Goal: Task Accomplishment & Management: Use online tool/utility

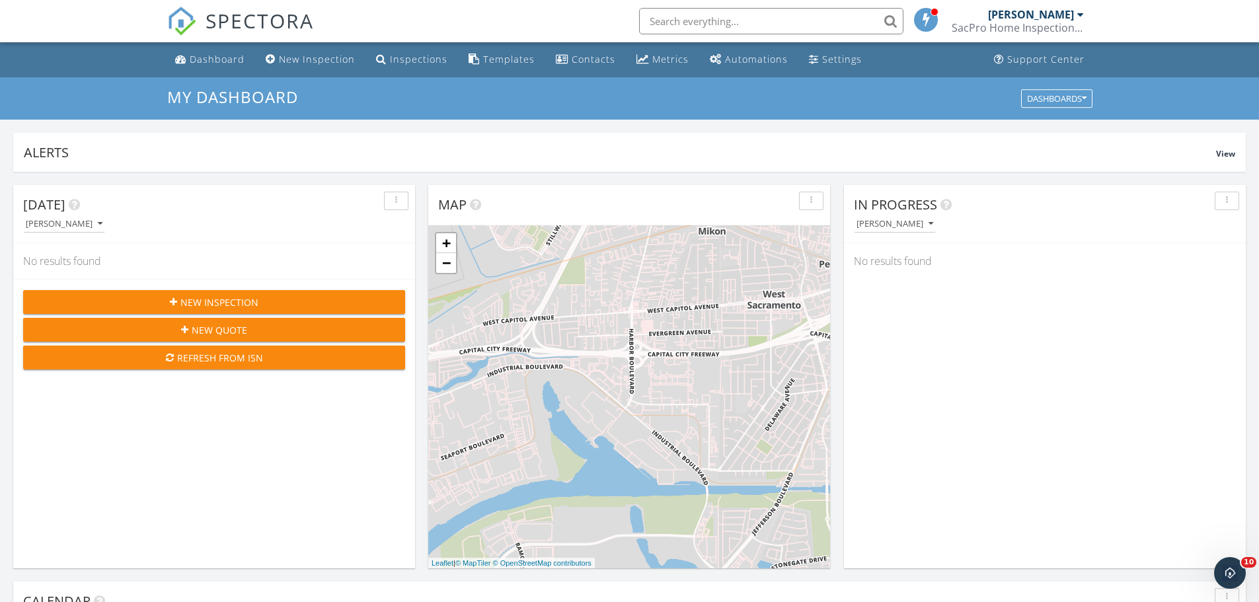
scroll to position [1223, 1279]
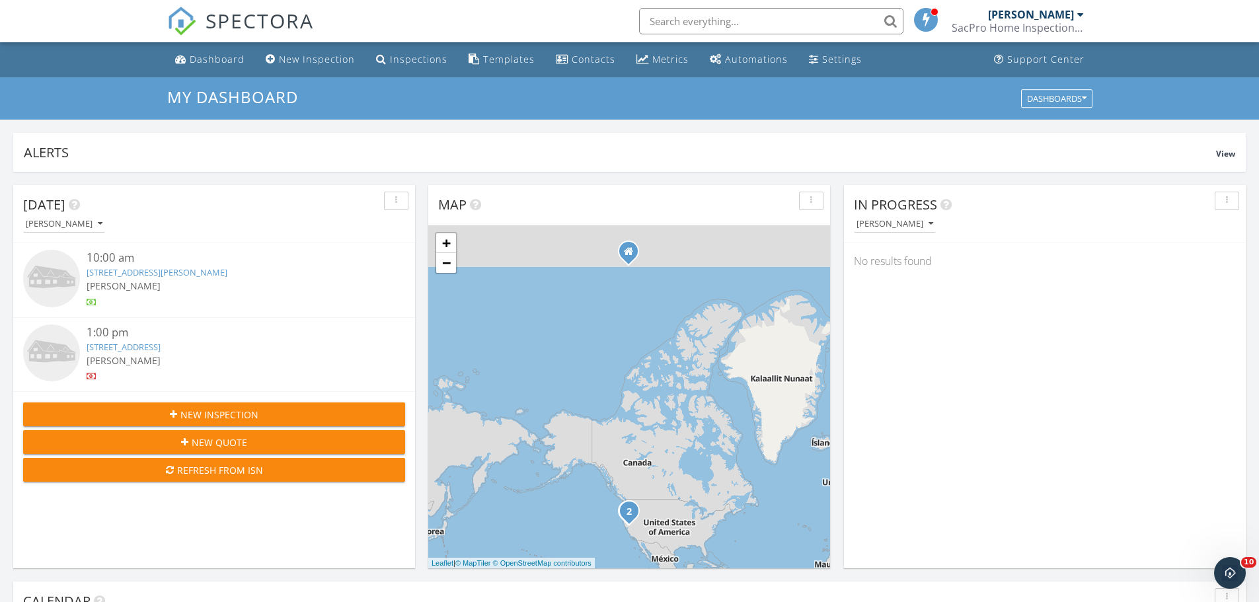
click at [51, 286] on img at bounding box center [51, 278] width 57 height 57
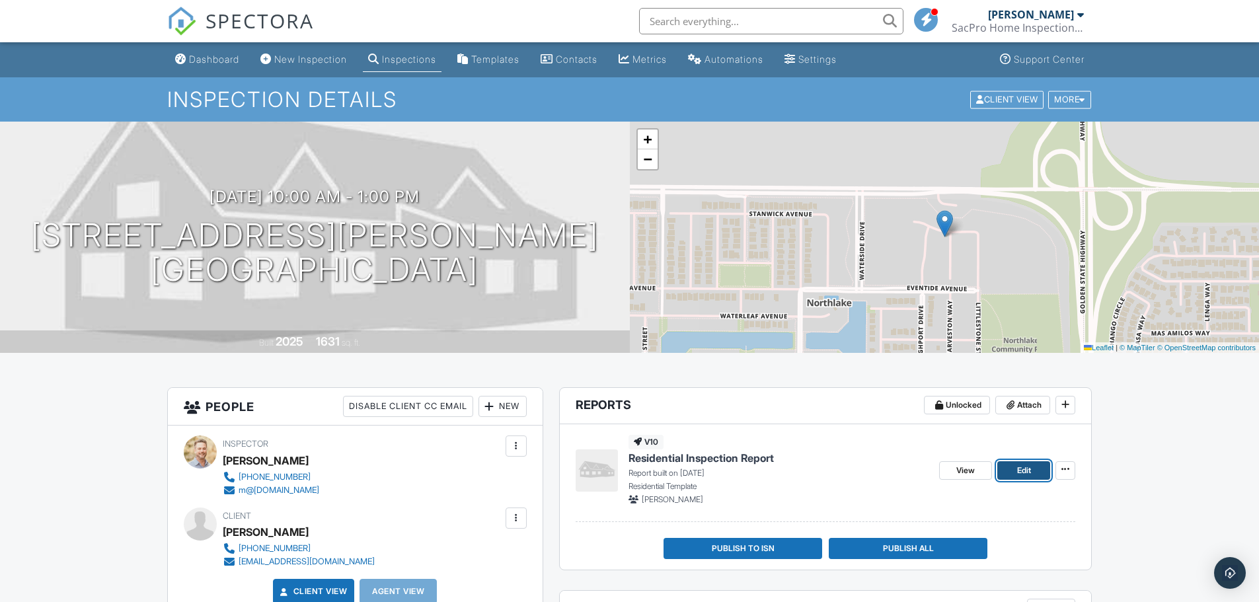
click at [1021, 479] on link "Edit" at bounding box center [1023, 470] width 53 height 18
